Goal: Transaction & Acquisition: Purchase product/service

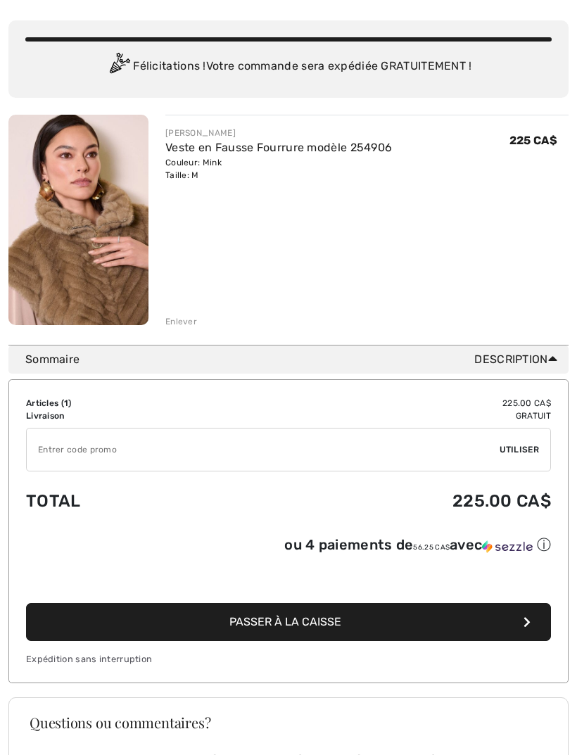
scroll to position [94, 0]
click at [445, 626] on button "Passer à la caisse" at bounding box center [288, 622] width 525 height 38
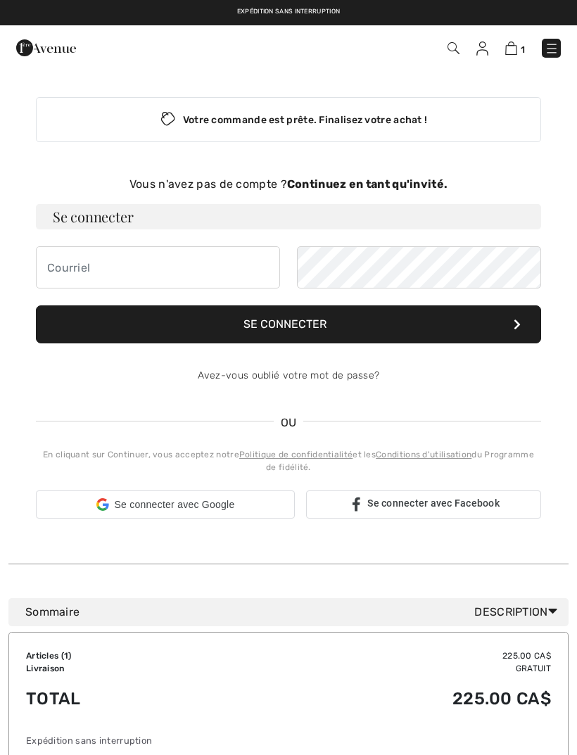
checkbox input "true"
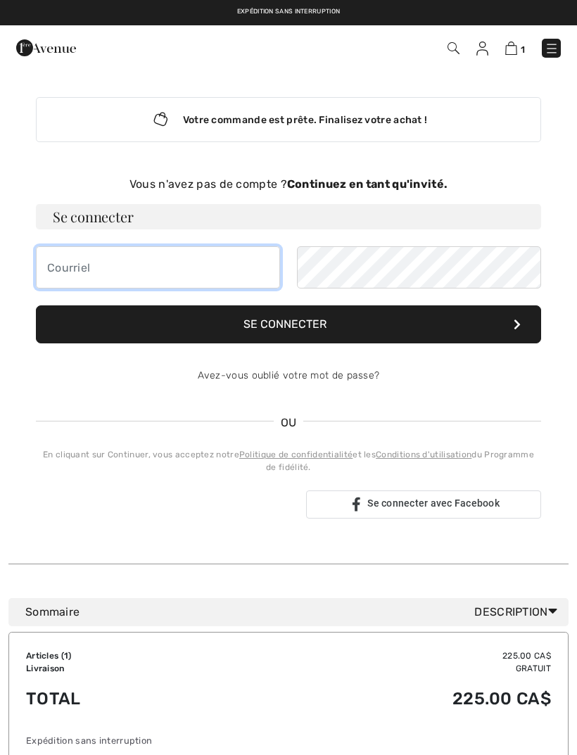
type input "[PERSON_NAME][EMAIL_ADDRESS][DOMAIN_NAME]"
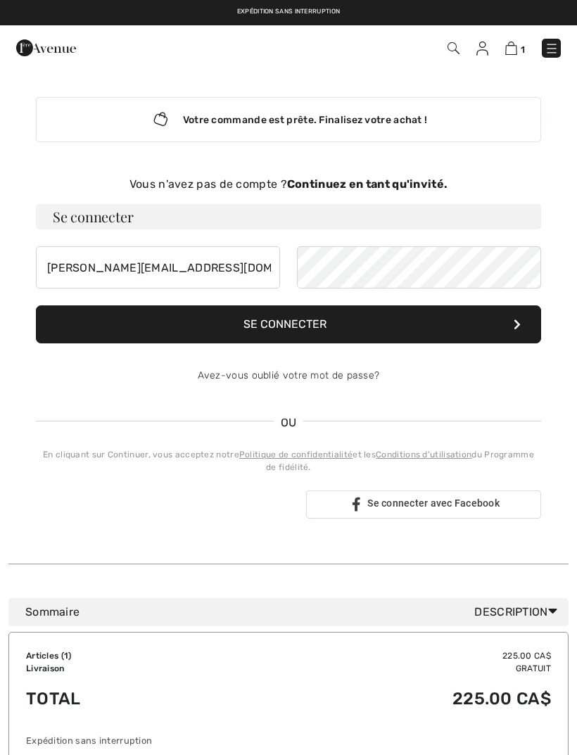
click at [288, 324] on button "Se connecter" at bounding box center [288, 324] width 505 height 38
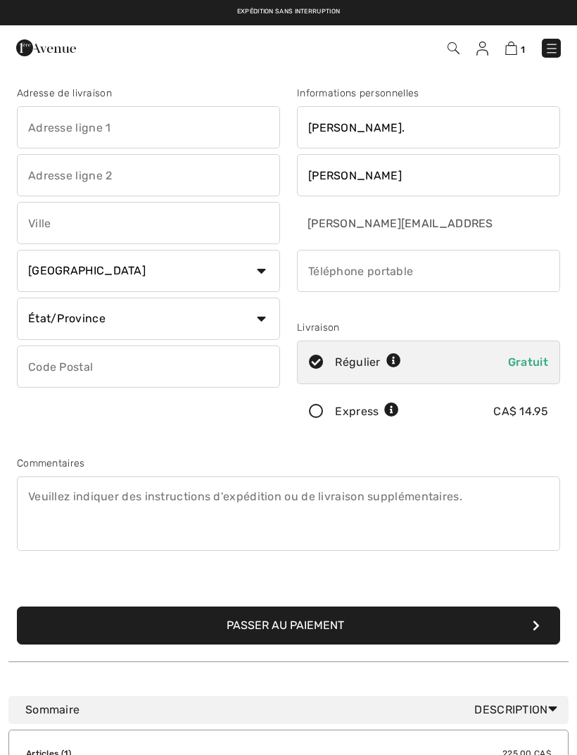
click at [186, 131] on input "text" at bounding box center [148, 127] width 263 height 42
type input "208"
type input "St-Pierre"
type input "Rimouski"
select select "QC"
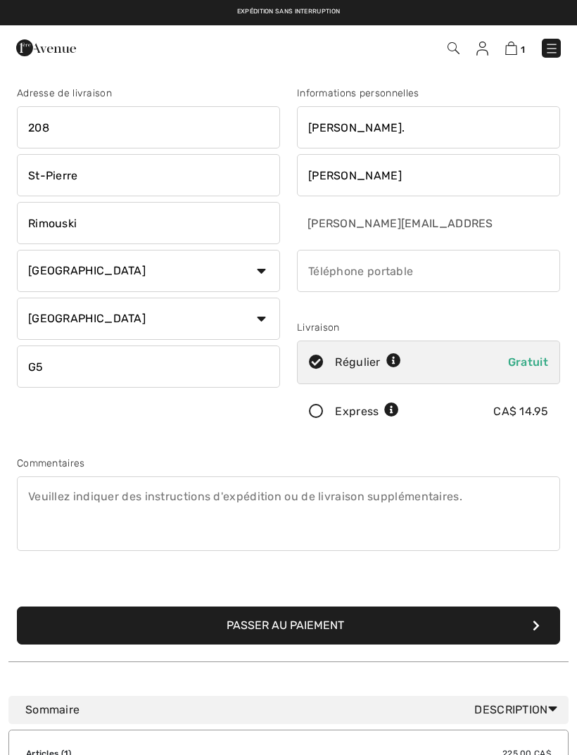
type input "G5L1V2"
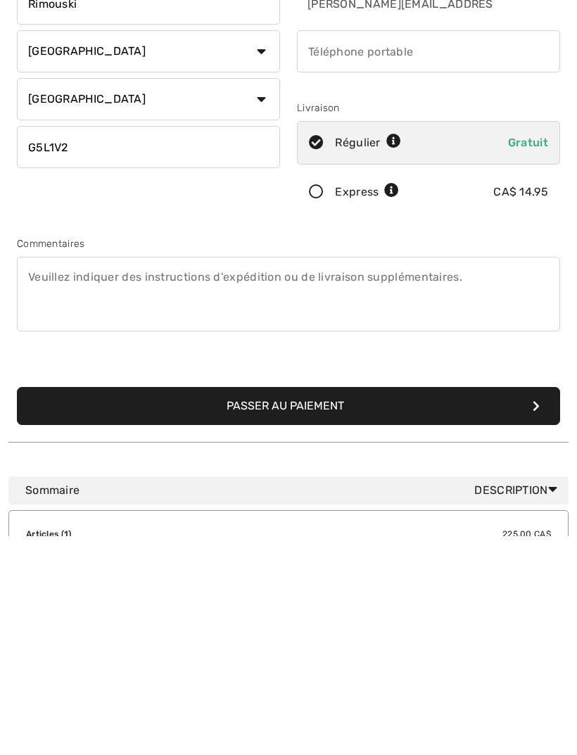
click at [404, 606] on button "Passer au paiement" at bounding box center [288, 625] width 543 height 38
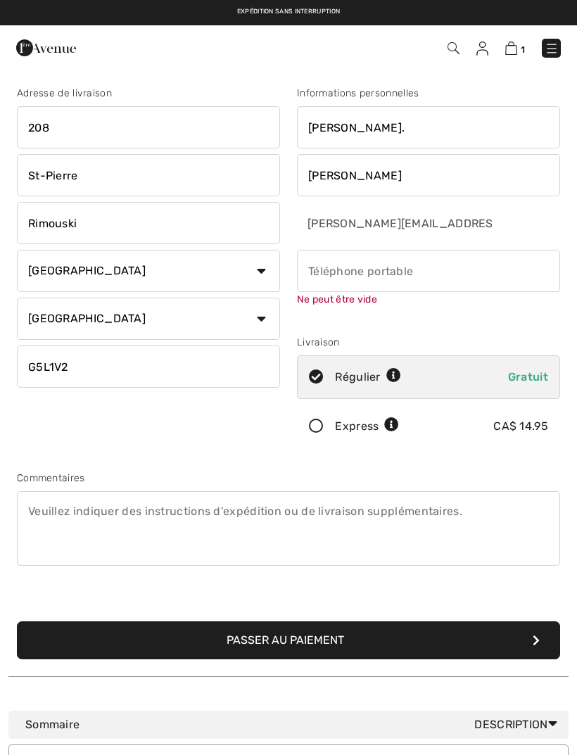
click at [423, 266] on input "phone" at bounding box center [428, 271] width 263 height 42
type input "4183185020"
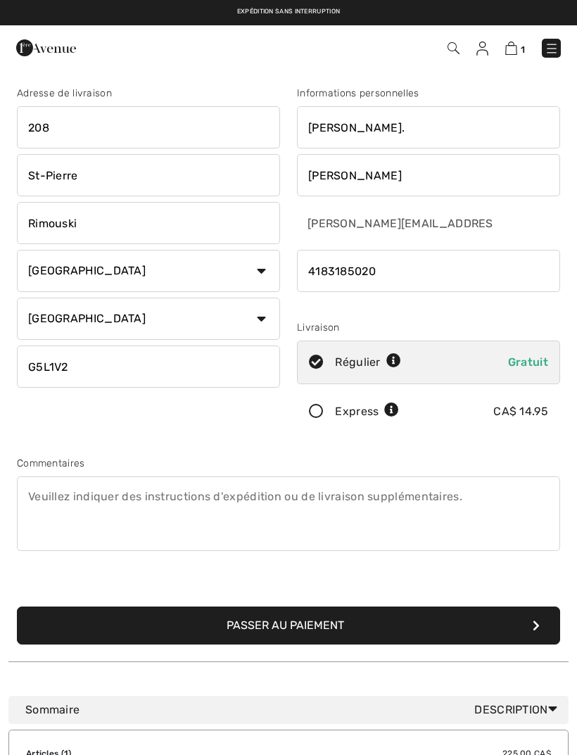
click at [411, 631] on button "Passer au paiement" at bounding box center [288, 625] width 543 height 38
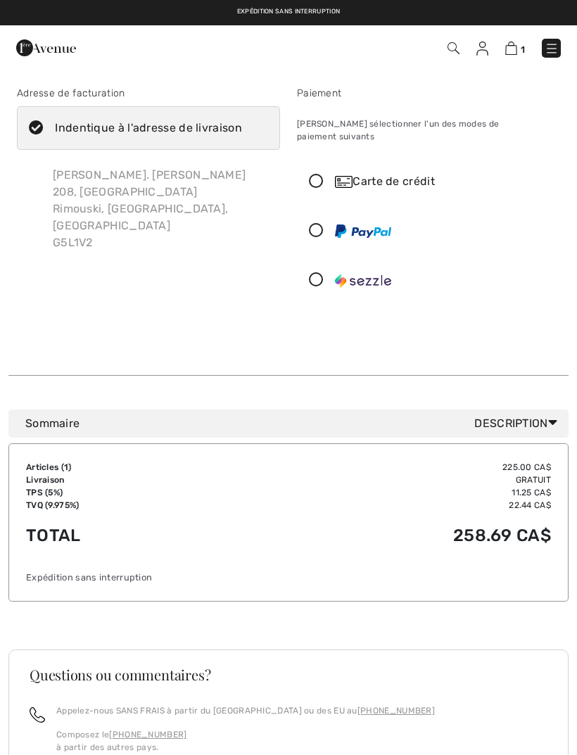
click at [325, 174] on icon at bounding box center [315, 181] width 37 height 15
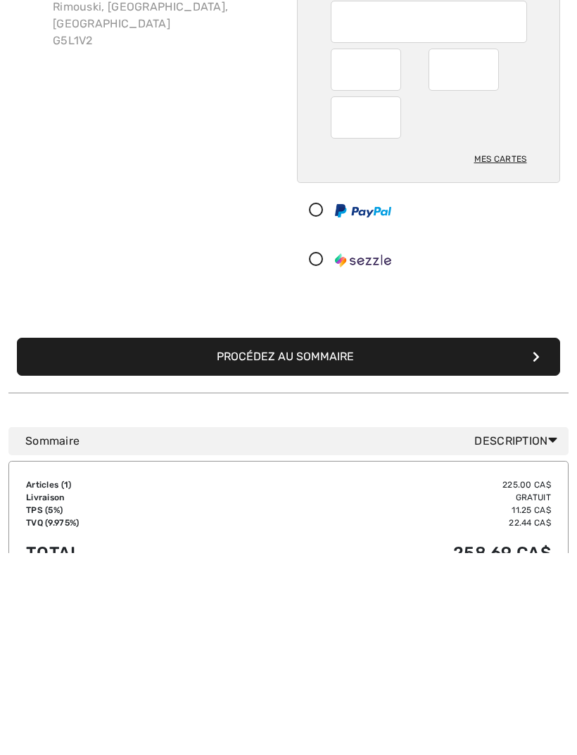
click at [442, 539] on button "Procédez au sommaire" at bounding box center [288, 558] width 543 height 38
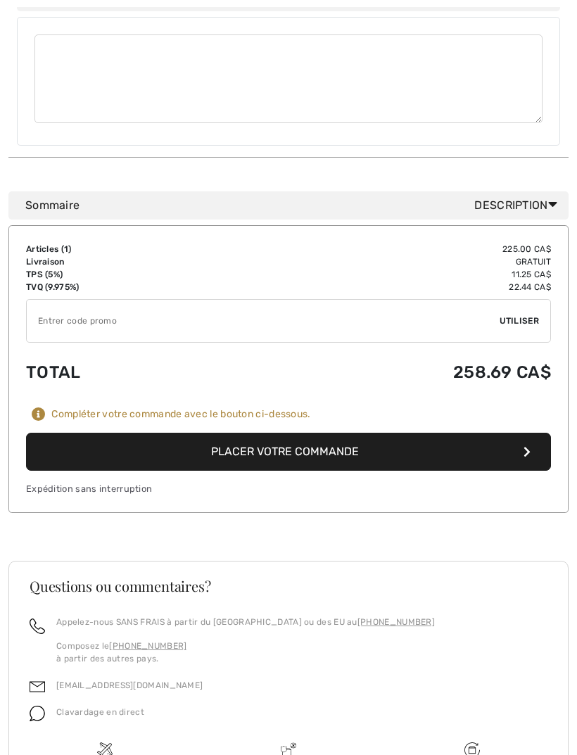
scroll to position [782, 0]
click at [485, 432] on button "Placer votre commande" at bounding box center [288, 451] width 525 height 38
